Goal: Navigation & Orientation: Find specific page/section

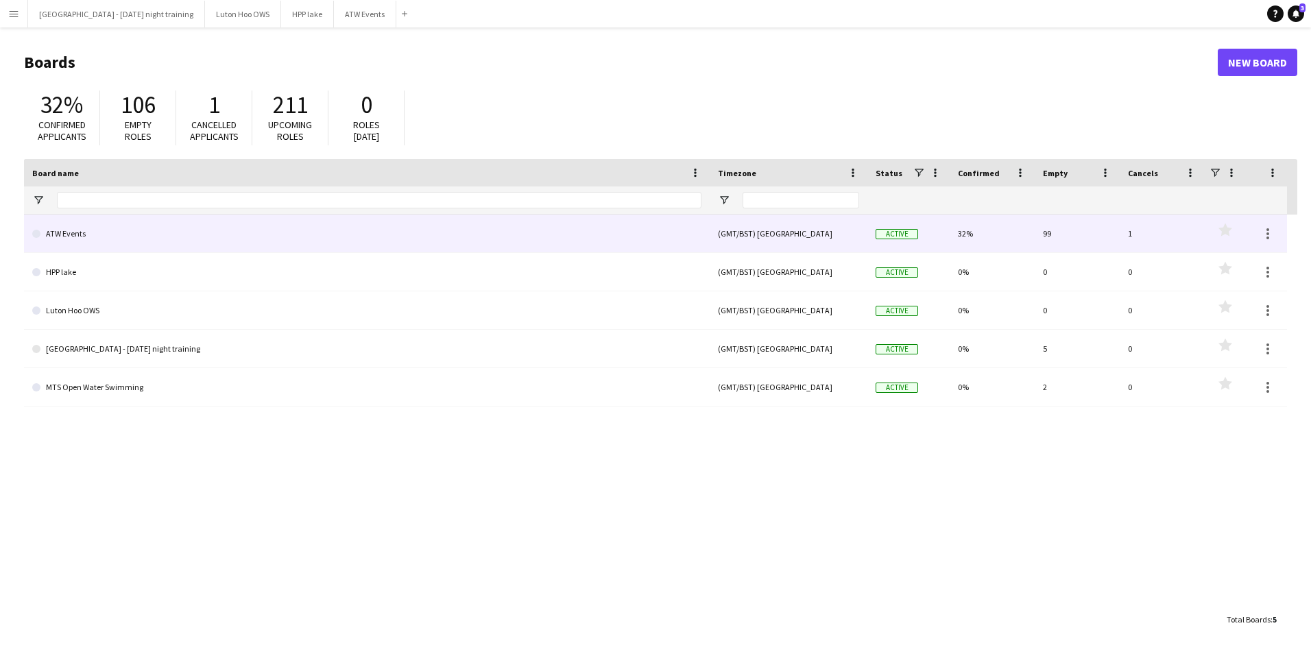
click at [80, 242] on link "ATW Events" at bounding box center [366, 234] width 669 height 38
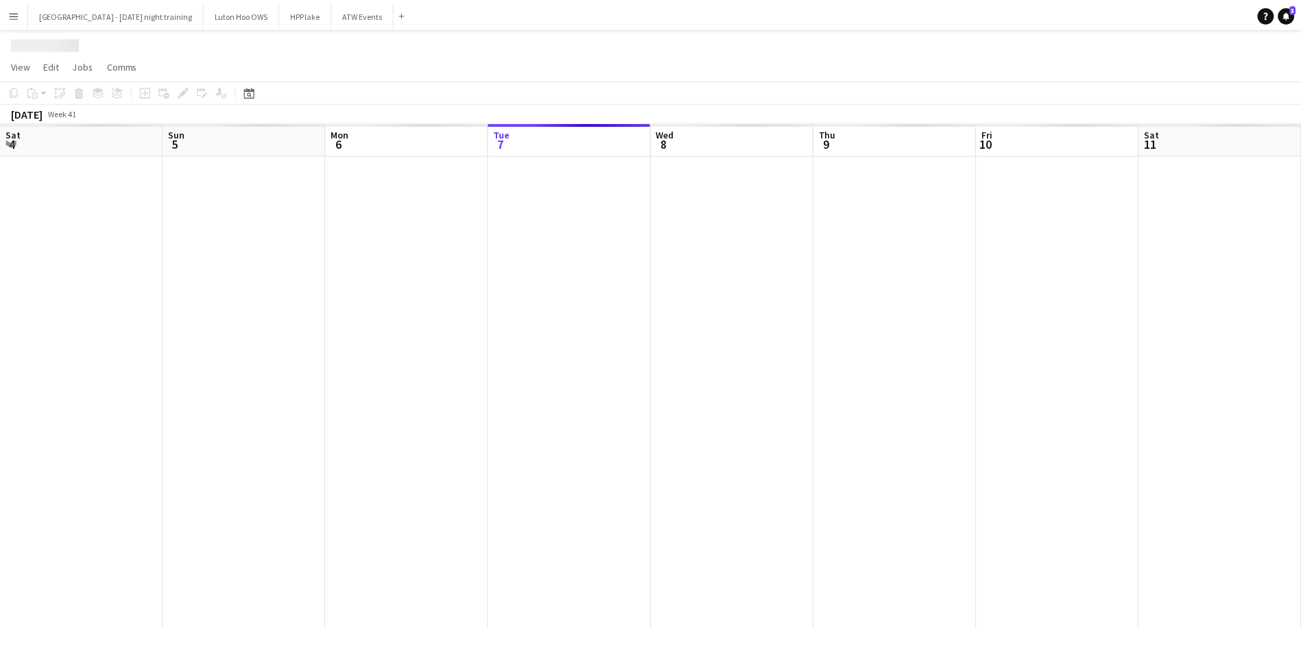
scroll to position [0, 328]
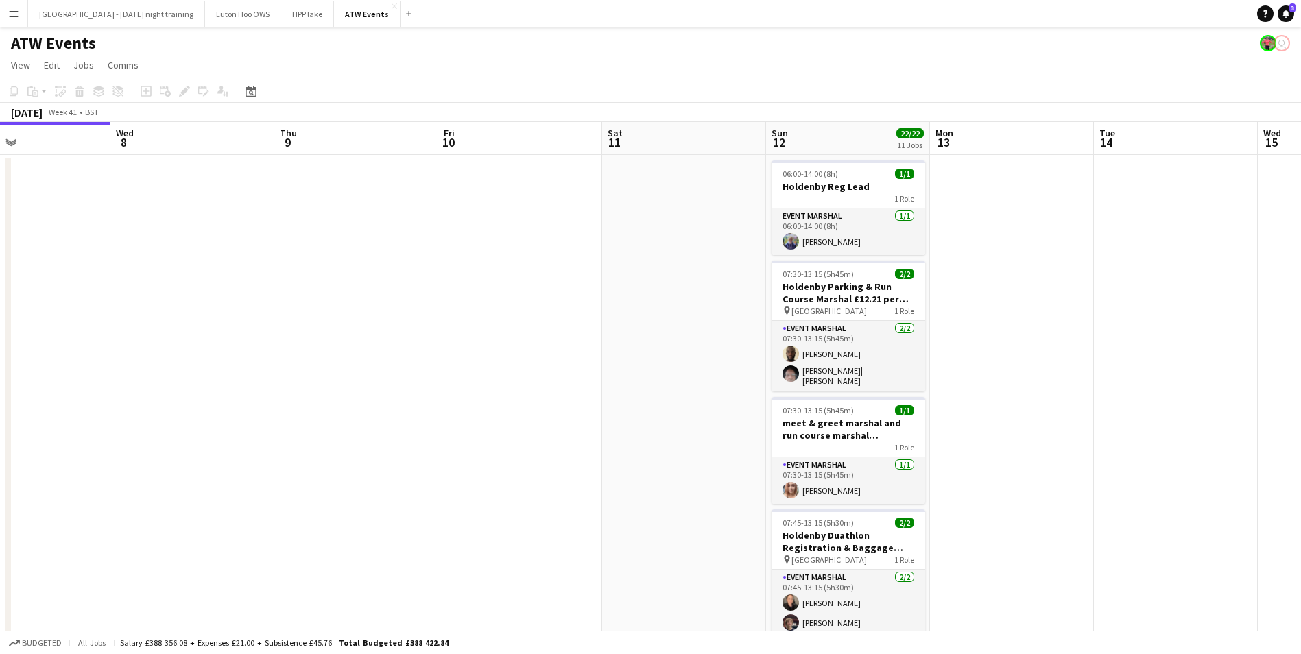
drag, startPoint x: 867, startPoint y: 299, endPoint x: 441, endPoint y: 351, distance: 428.9
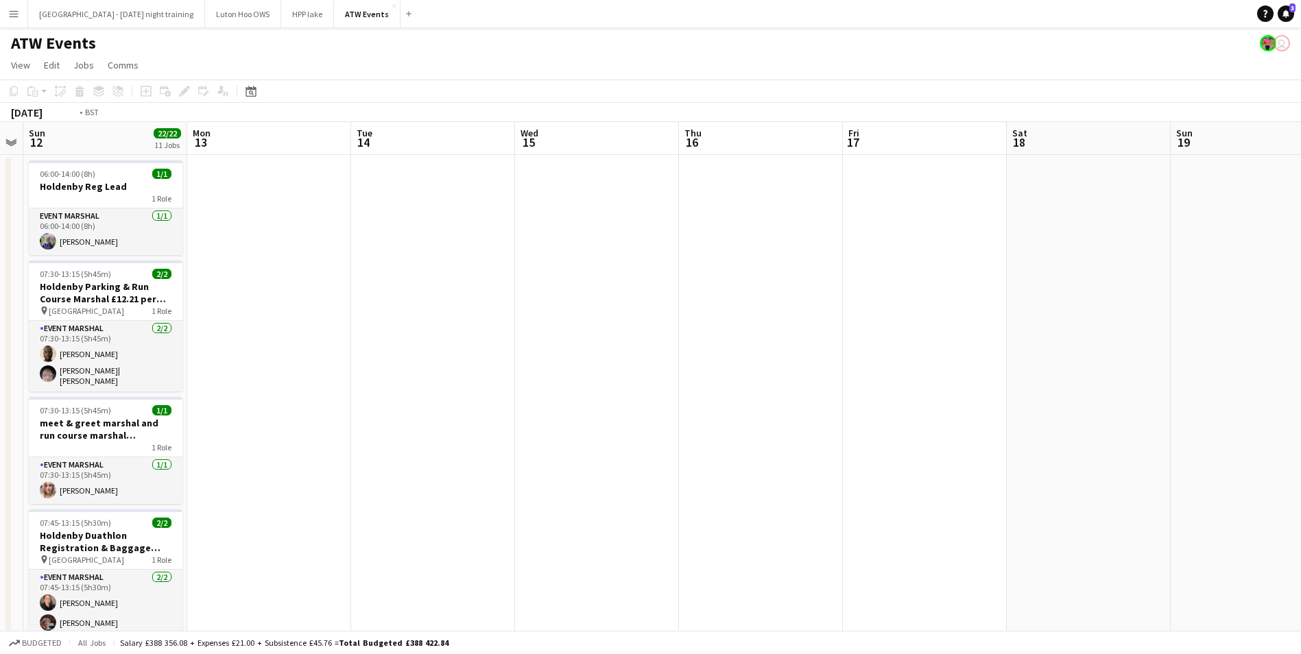
drag, startPoint x: 1099, startPoint y: 280, endPoint x: 94, endPoint y: 344, distance: 1007.1
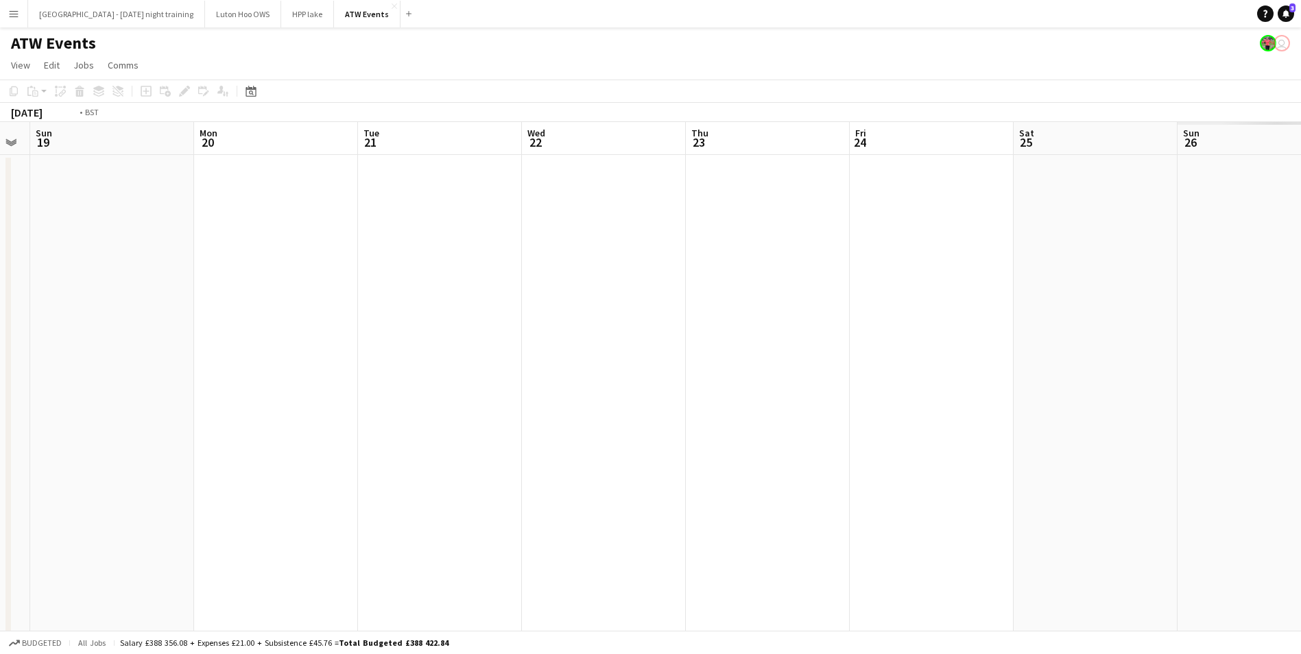
drag, startPoint x: 980, startPoint y: 271, endPoint x: 0, endPoint y: 340, distance: 982.8
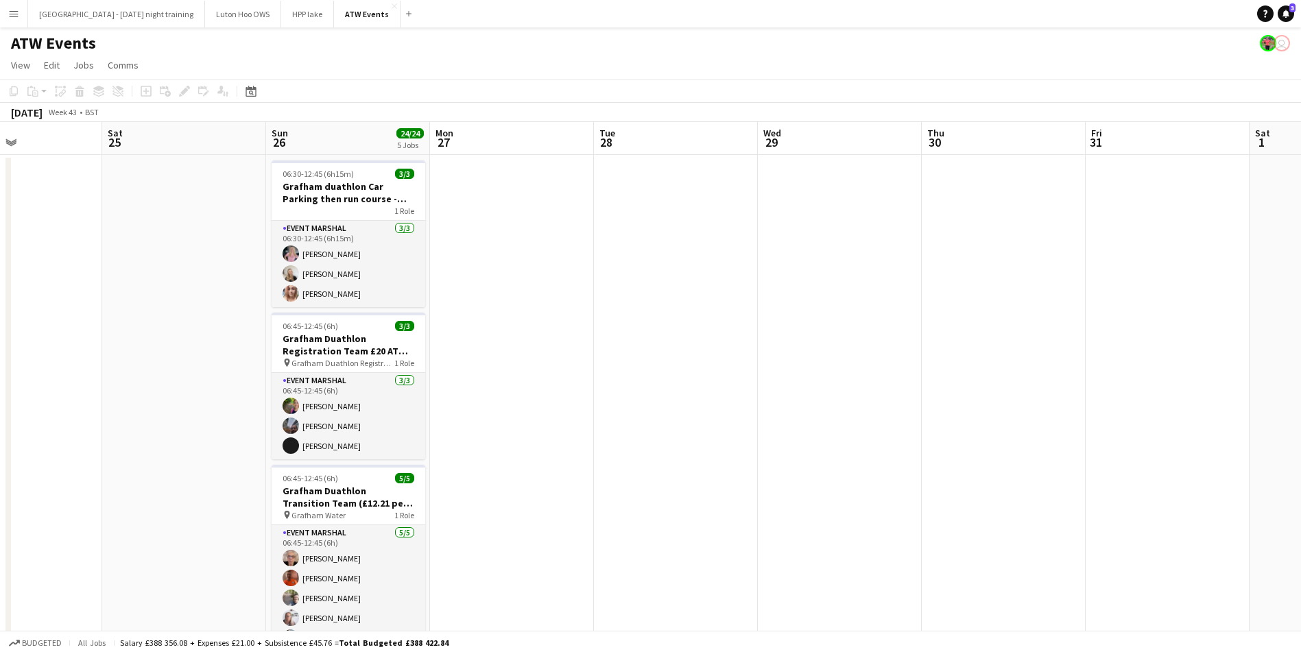
drag, startPoint x: 693, startPoint y: 346, endPoint x: -3, endPoint y: 412, distance: 699.0
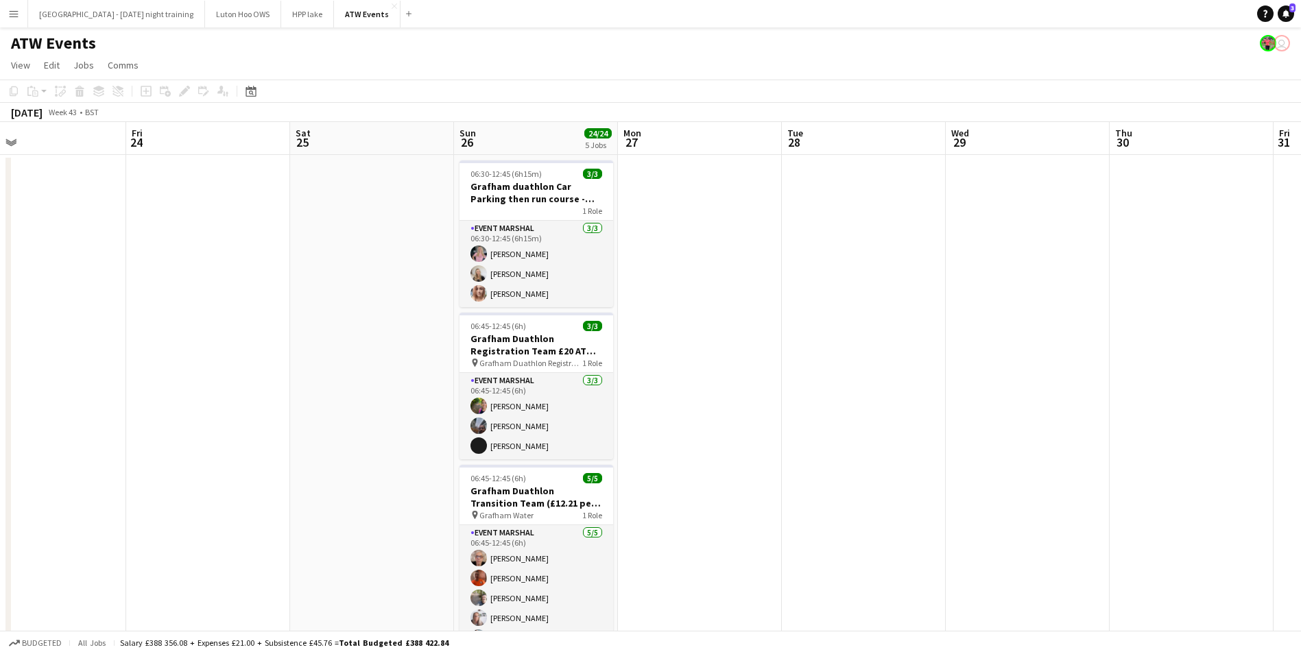
drag, startPoint x: 795, startPoint y: 363, endPoint x: 397, endPoint y: 386, distance: 398.3
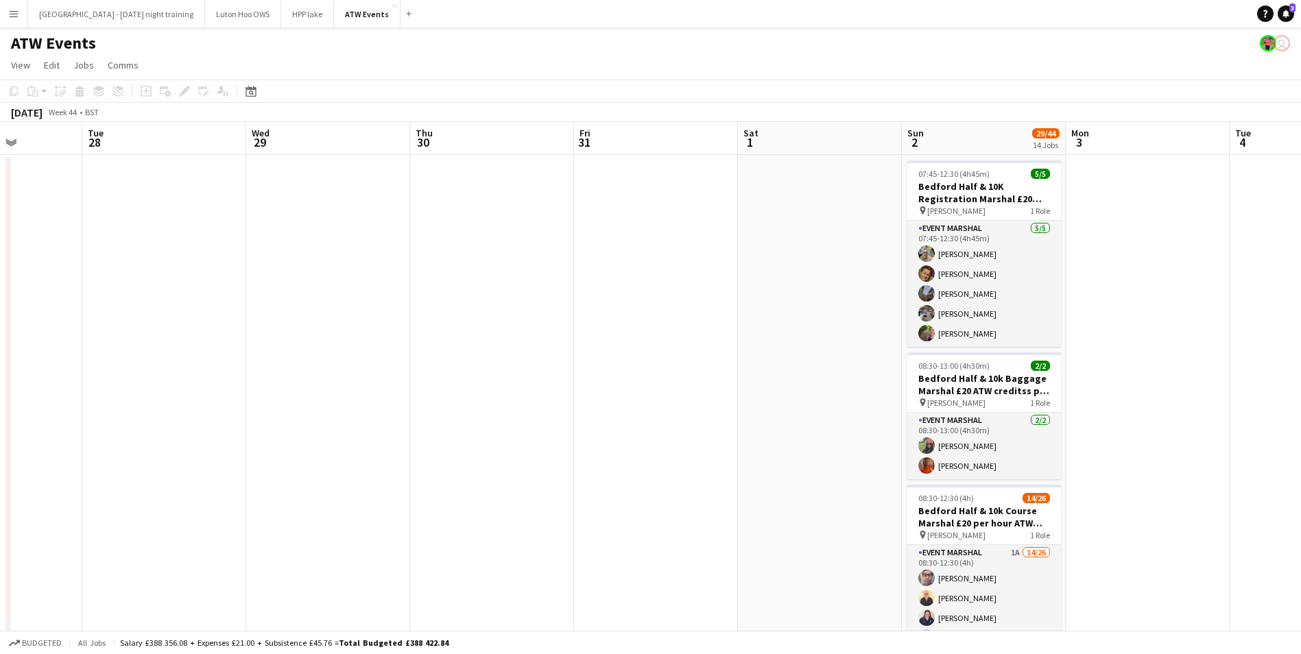
drag, startPoint x: 917, startPoint y: 350, endPoint x: 265, endPoint y: 352, distance: 652.0
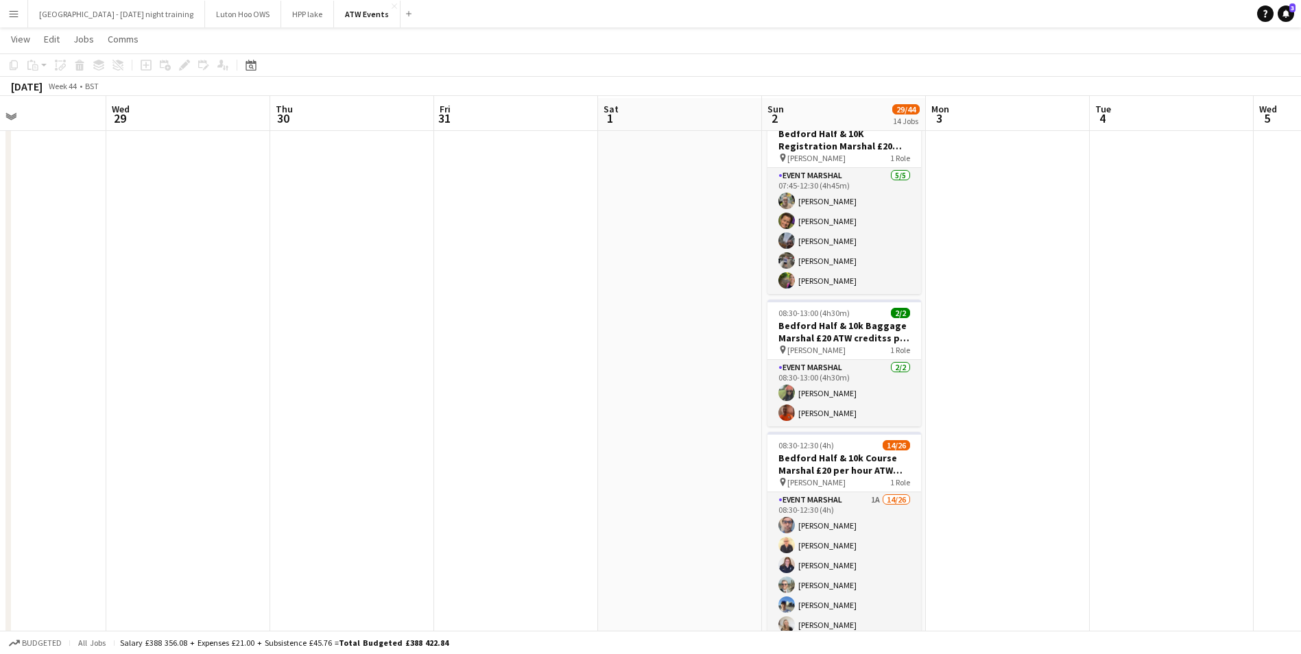
scroll to position [53, 0]
